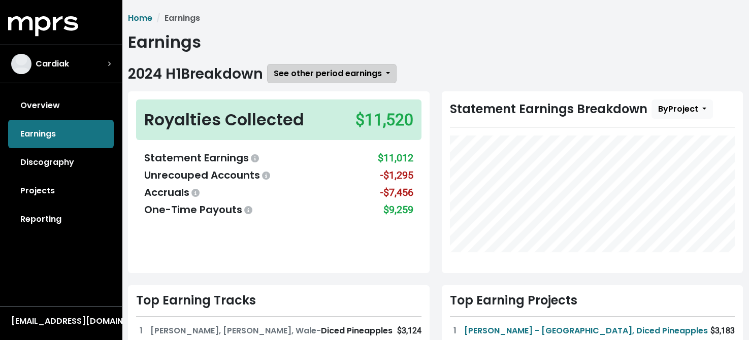
click at [351, 71] on span "See other period earnings" at bounding box center [328, 74] width 108 height 12
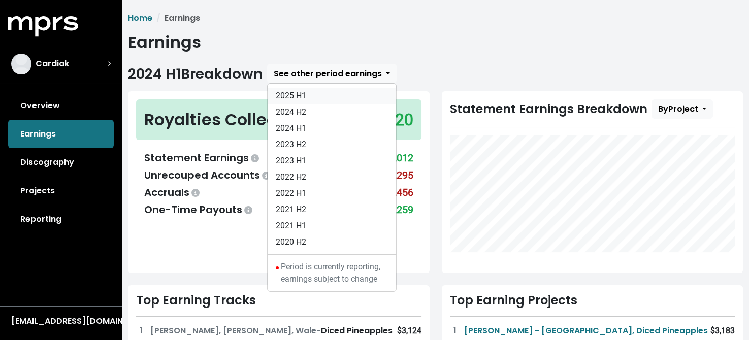
click at [301, 92] on link "2025 H1" at bounding box center [332, 96] width 128 height 16
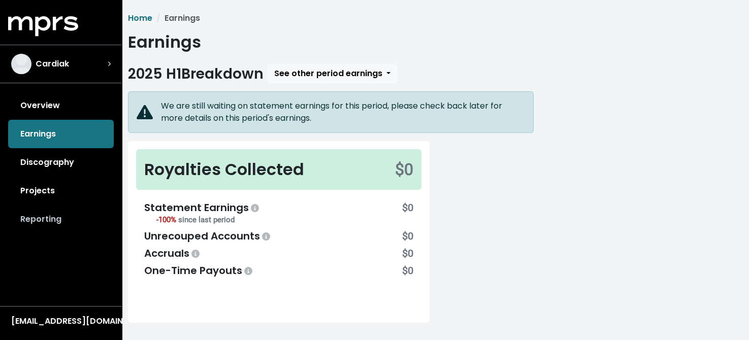
click at [43, 220] on link "Reporting" at bounding box center [61, 219] width 106 height 28
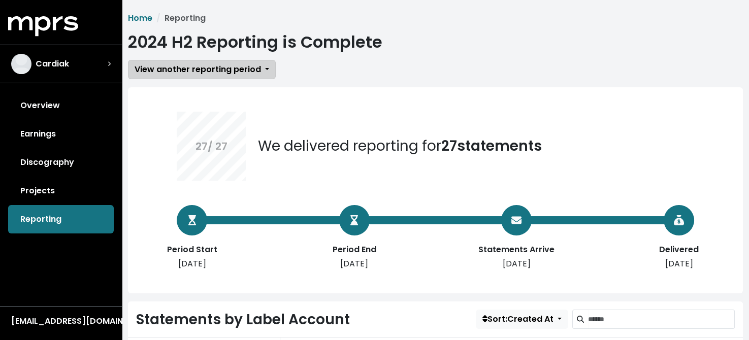
click at [210, 68] on span "View another reporting period" at bounding box center [198, 69] width 126 height 12
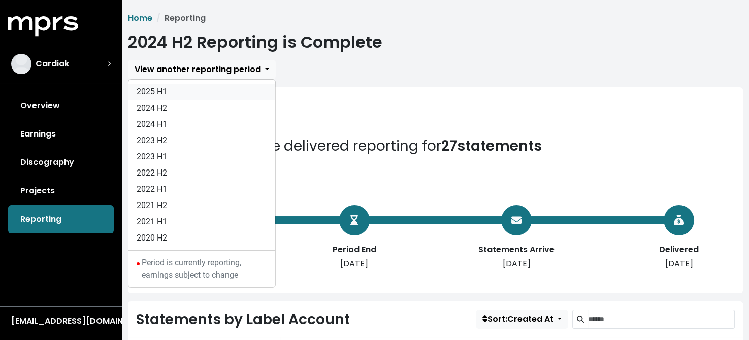
click at [150, 92] on link "2025 H1" at bounding box center [201, 92] width 147 height 16
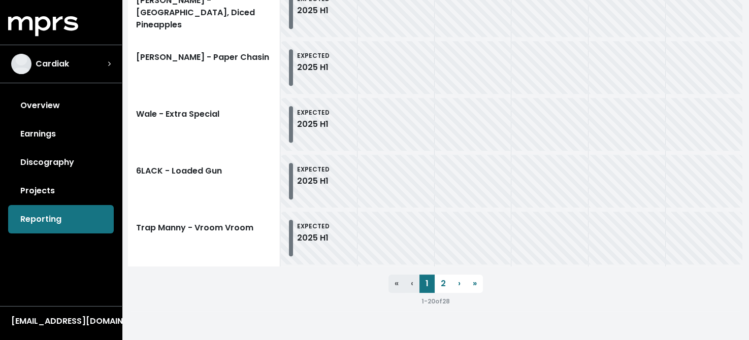
scroll to position [1248, 0]
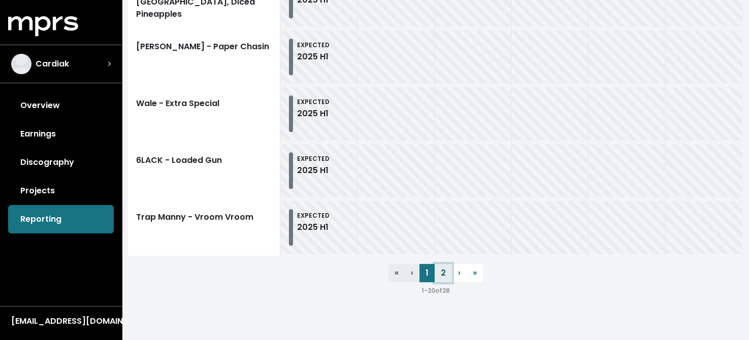
click at [440, 273] on link "2" at bounding box center [443, 273] width 17 height 18
